Goal: Task Accomplishment & Management: Use online tool/utility

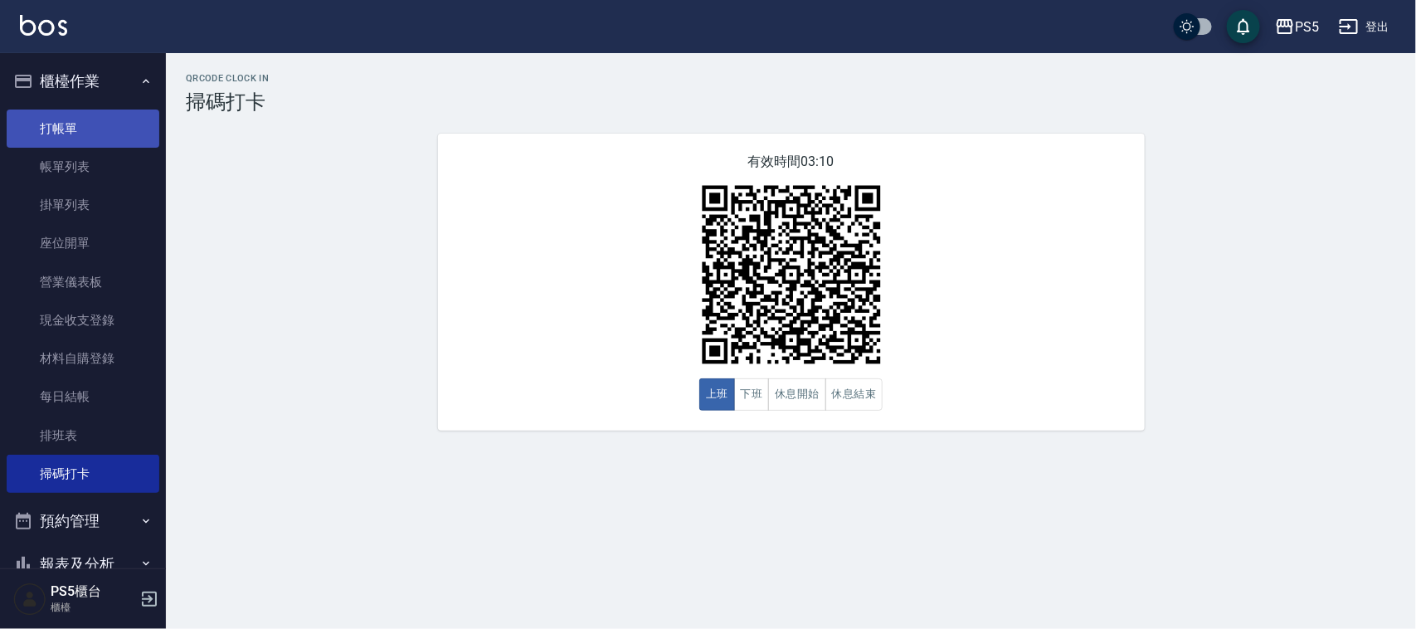
click at [72, 135] on link "打帳單" at bounding box center [83, 128] width 153 height 38
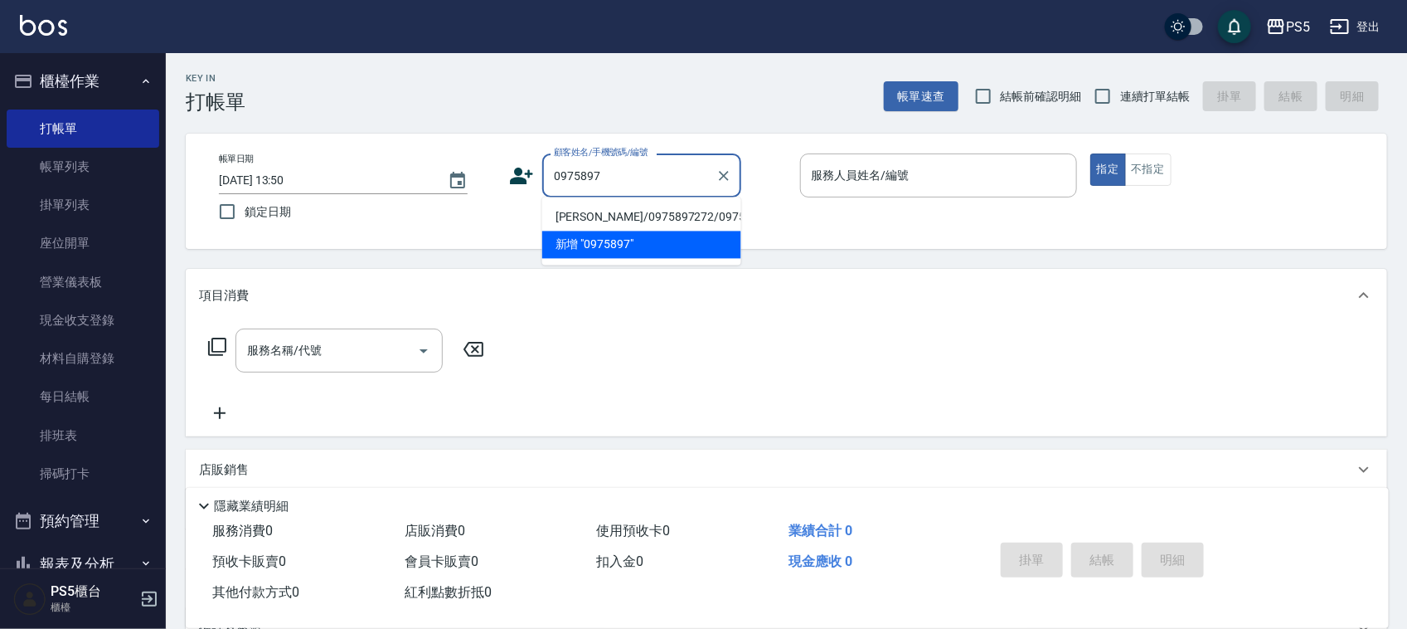
click at [585, 214] on li "[PERSON_NAME]/0975897272/0975897272" at bounding box center [641, 217] width 199 height 27
type input "[PERSON_NAME]/0975897272/0975897272"
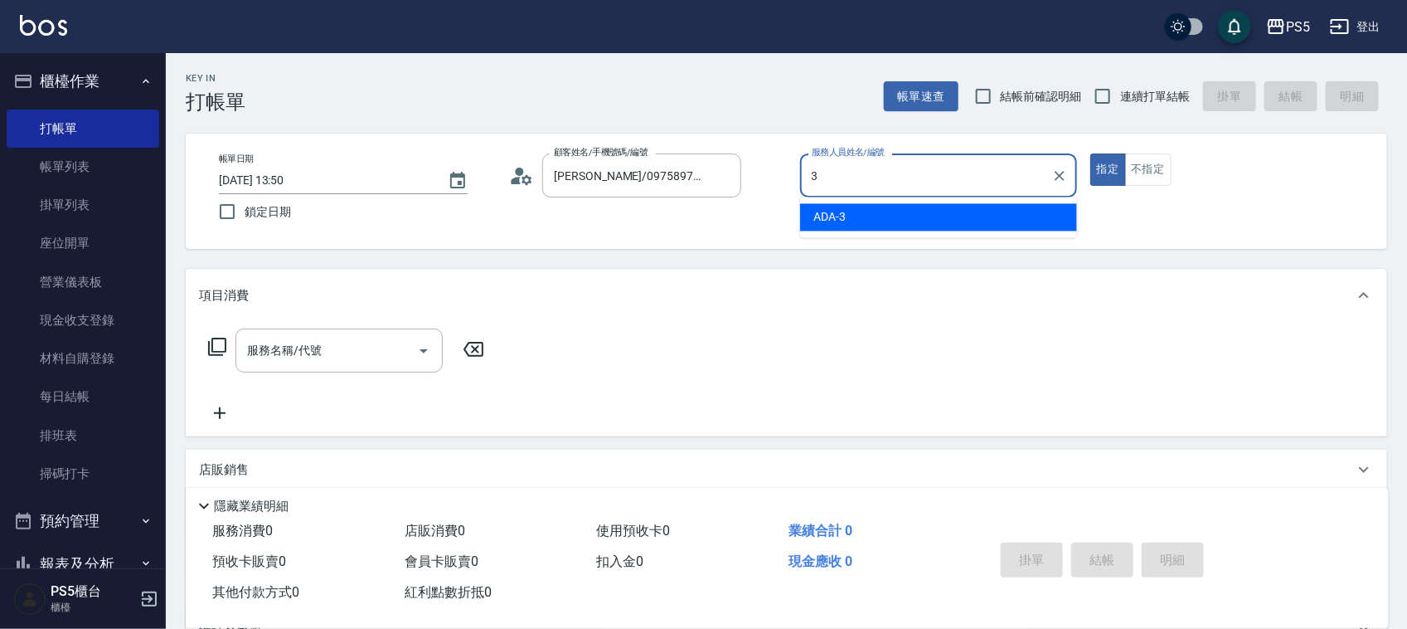
type input "ADA-3"
type button "true"
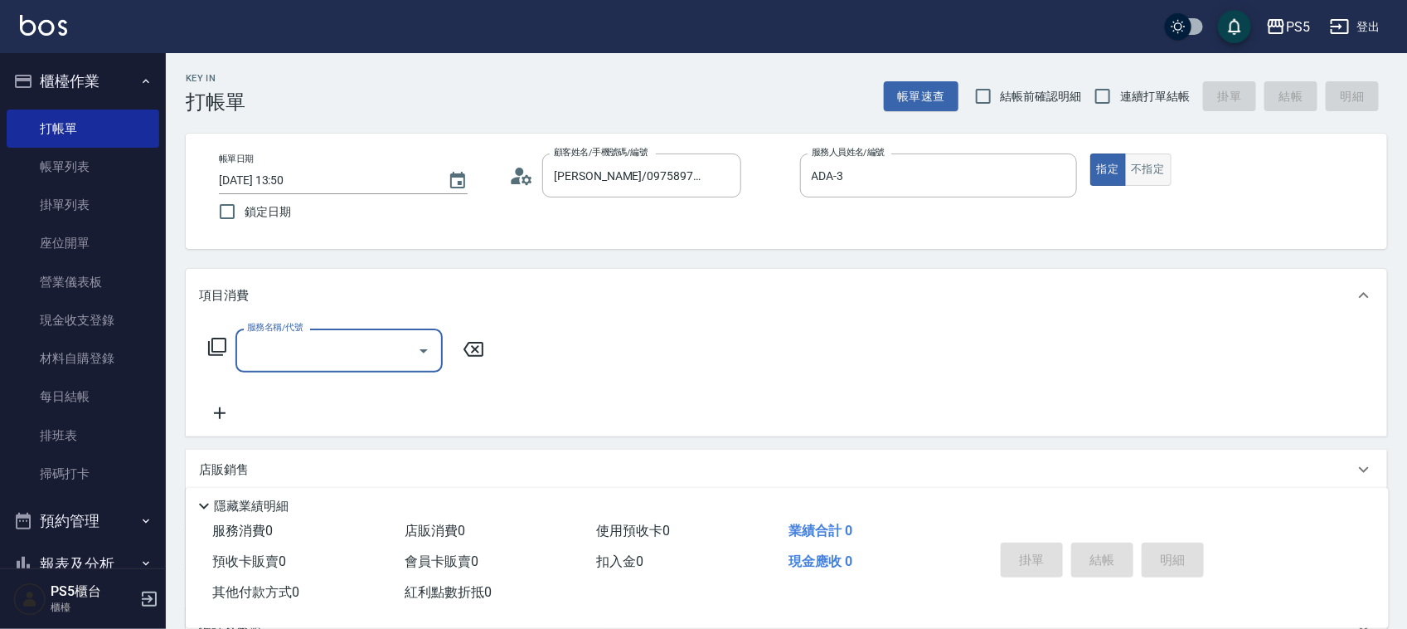
click at [1154, 178] on button "不指定" at bounding box center [1148, 169] width 46 height 32
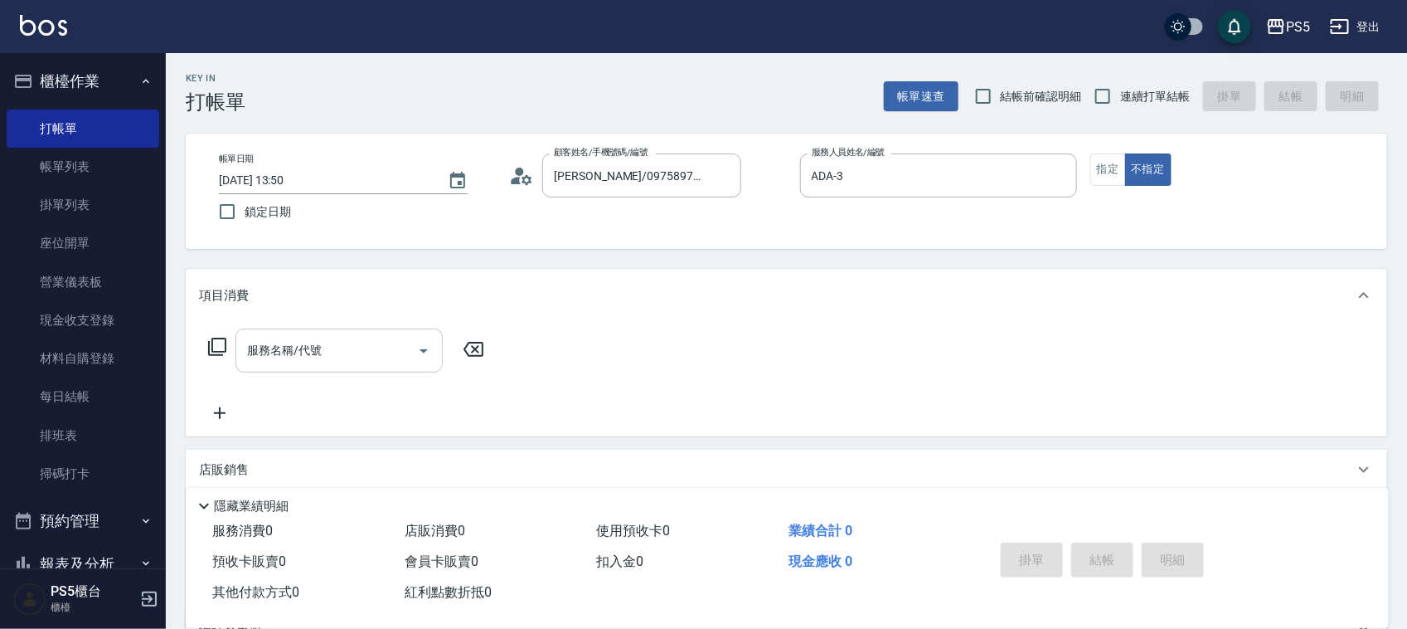
click at [409, 343] on input "服務名稱/代號" at bounding box center [327, 350] width 168 height 29
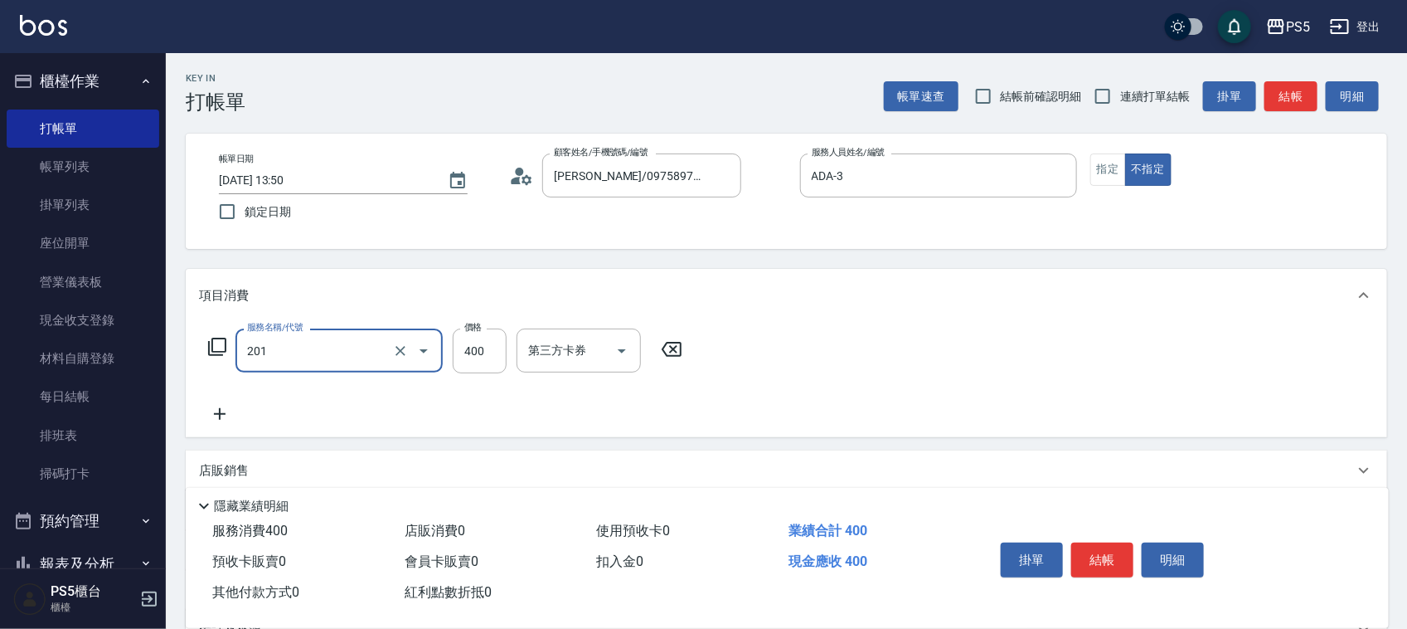
type input "洗剪400(201)"
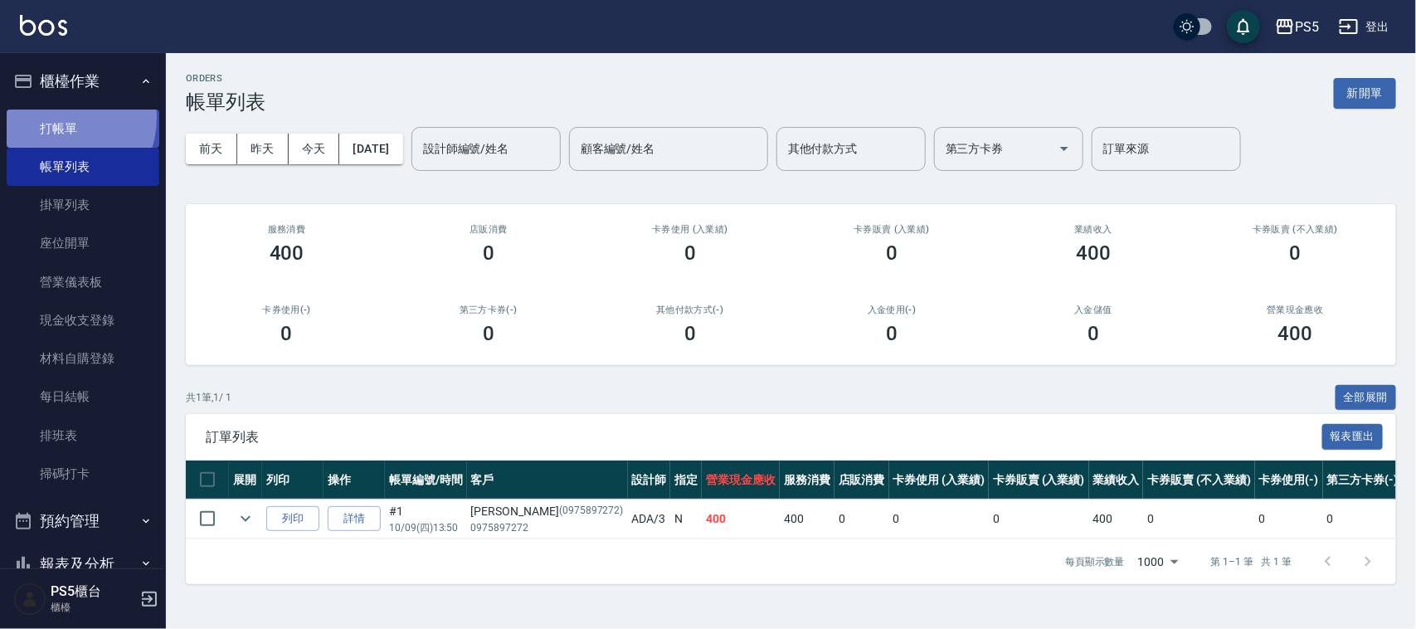
click at [51, 117] on link "打帳單" at bounding box center [83, 128] width 153 height 38
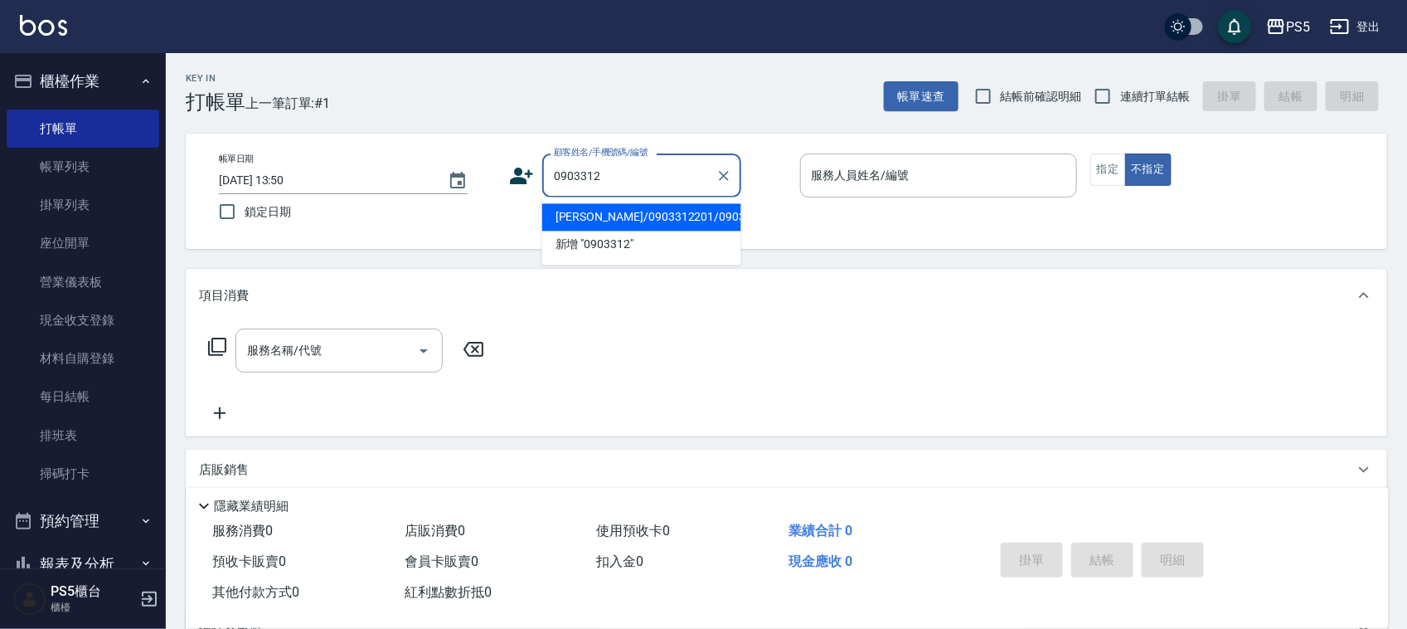
click at [614, 221] on li "[PERSON_NAME]/0903312201/0903312201" at bounding box center [641, 217] width 199 height 27
type input "[PERSON_NAME]/0903312201/0903312201"
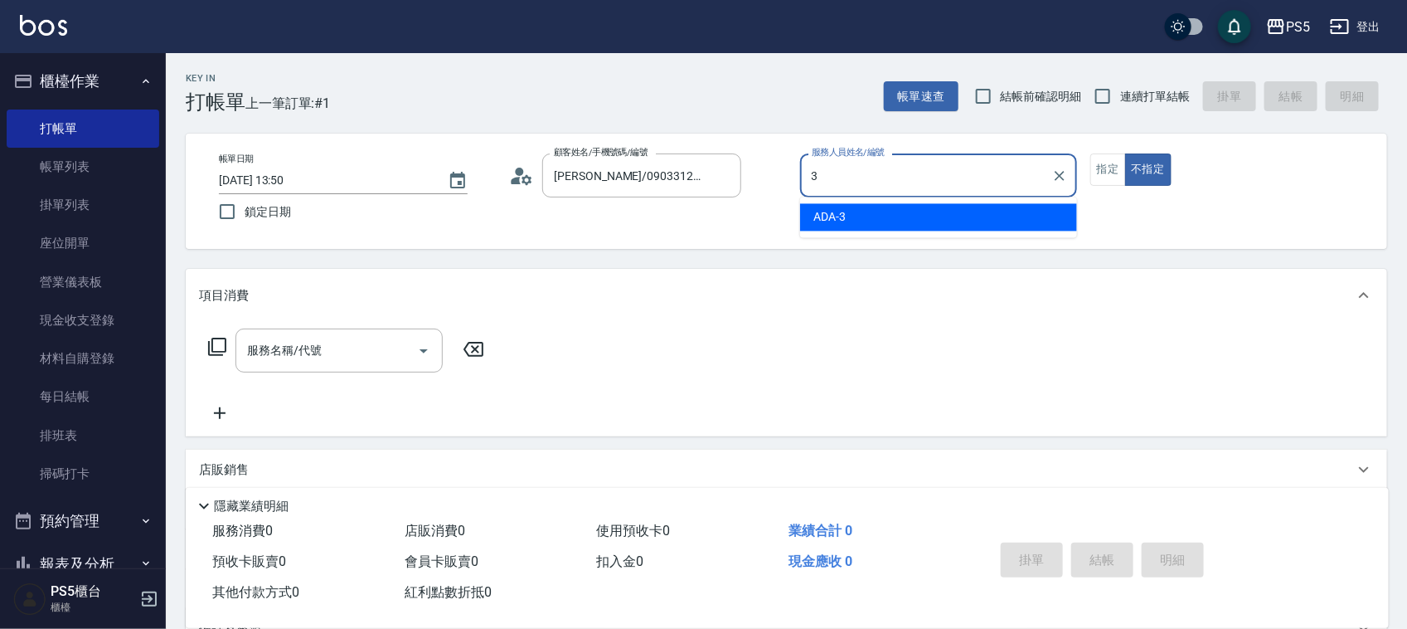
type input "ADA-3"
type button "false"
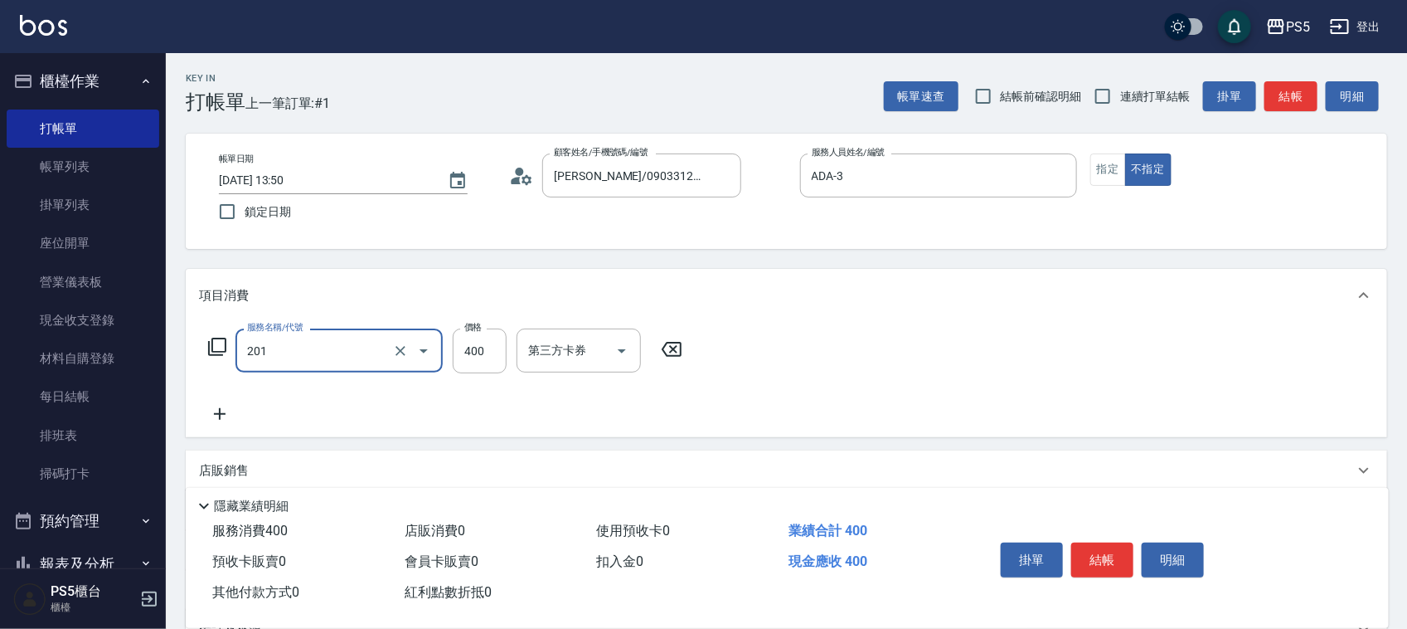
type input "洗剪400(201)"
